Goal: Task Accomplishment & Management: Complete application form

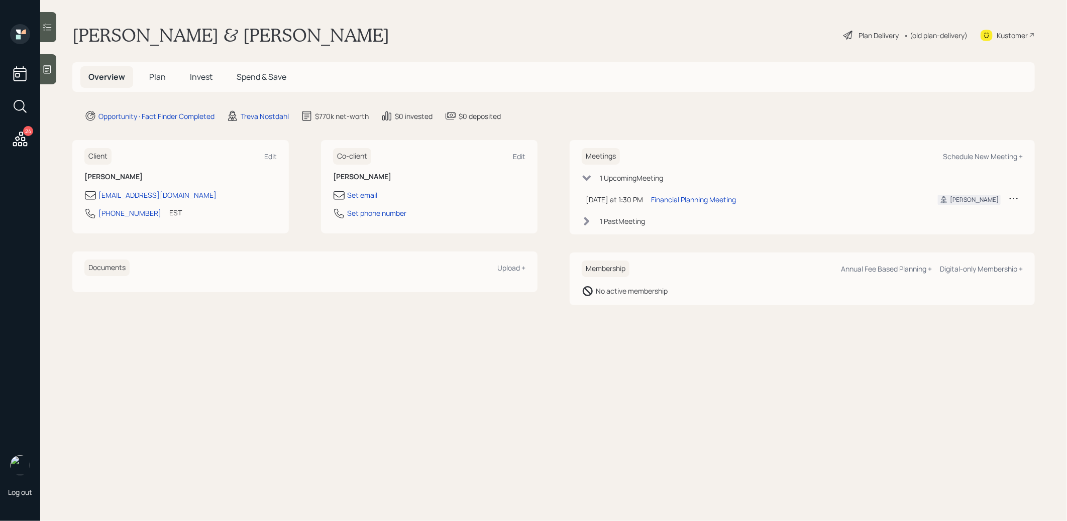
click at [46, 67] on icon at bounding box center [47, 69] width 10 height 10
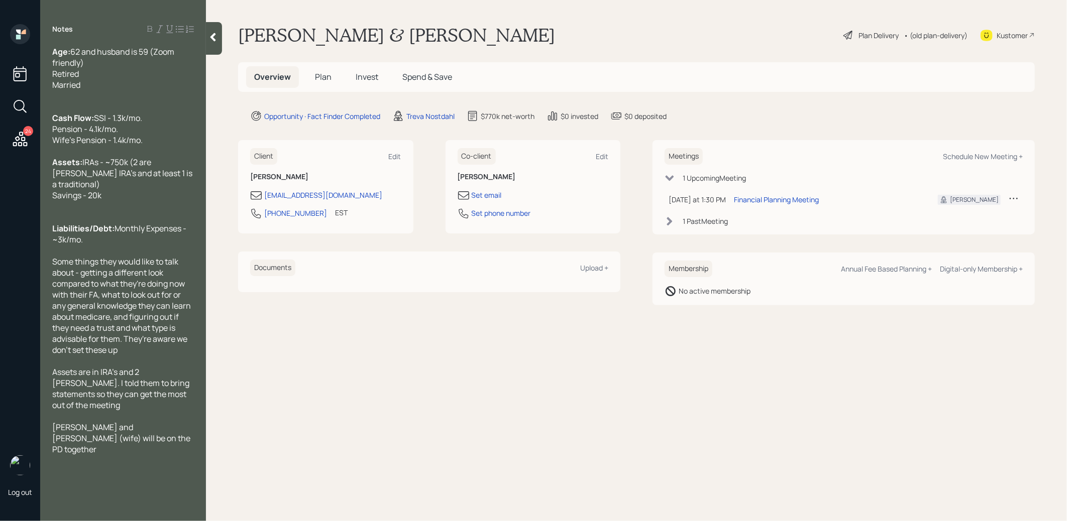
click at [324, 80] on span "Plan" at bounding box center [323, 76] width 17 height 11
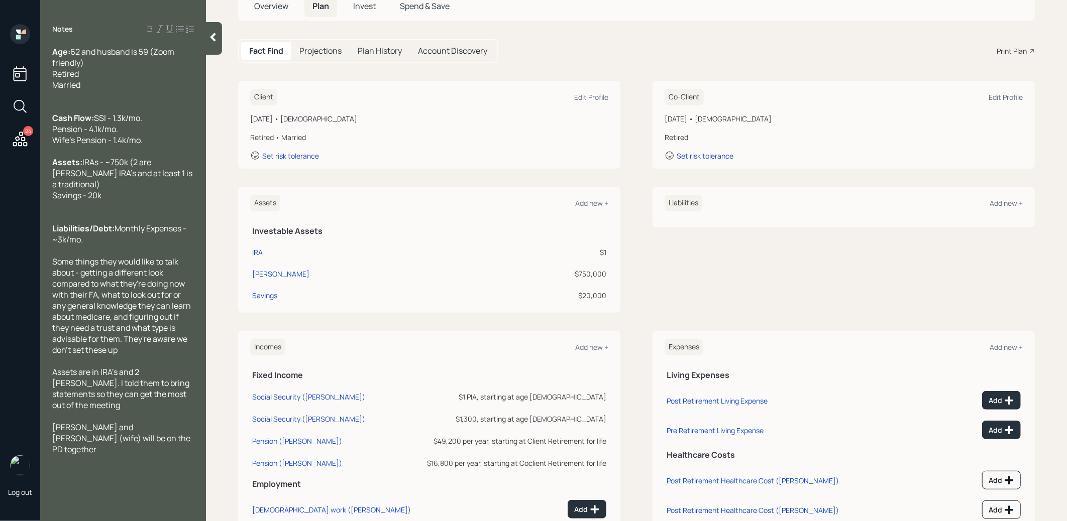
scroll to position [133, 0]
